Goal: Task Accomplishment & Management: Manage account settings

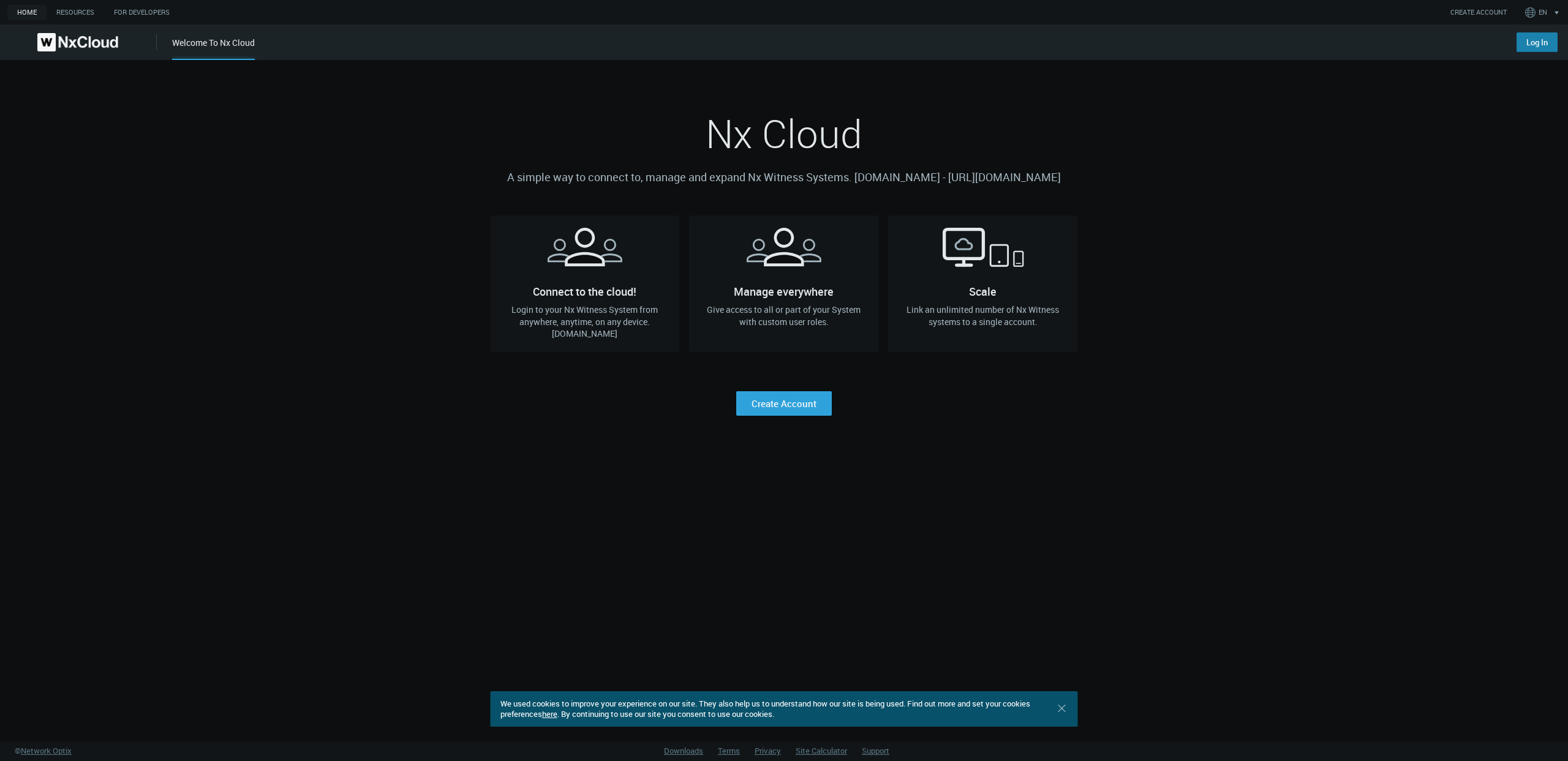
click at [1541, 47] on link "Log In" at bounding box center [1537, 42] width 41 height 20
